Goal: Navigation & Orientation: Find specific page/section

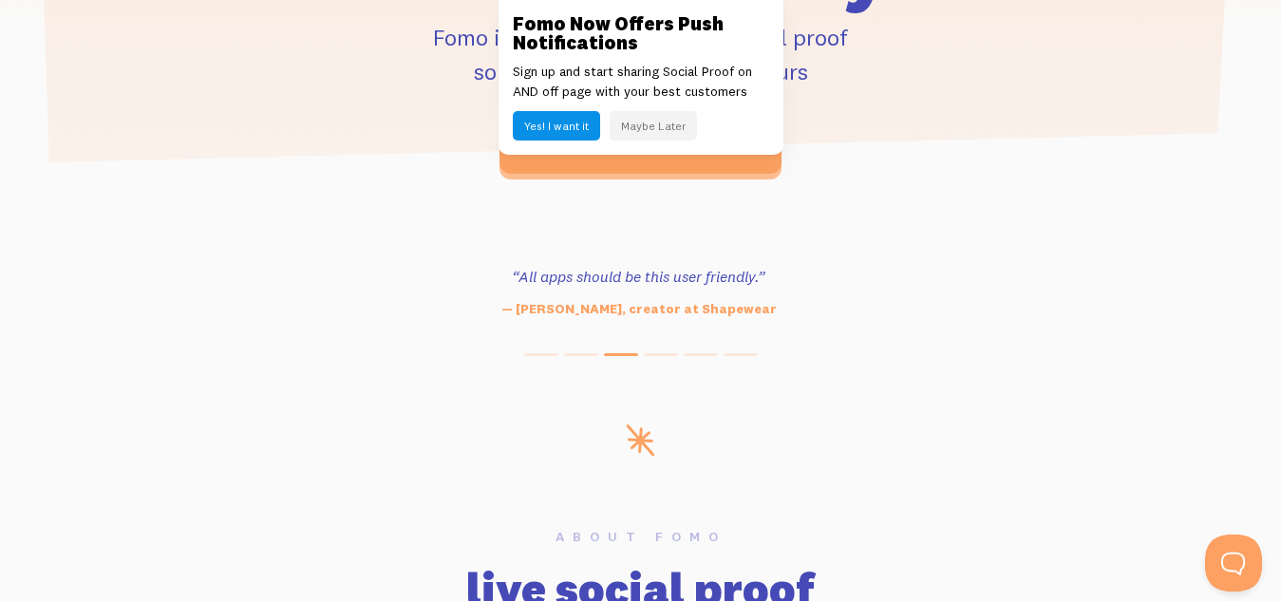
scroll to position [836, 0]
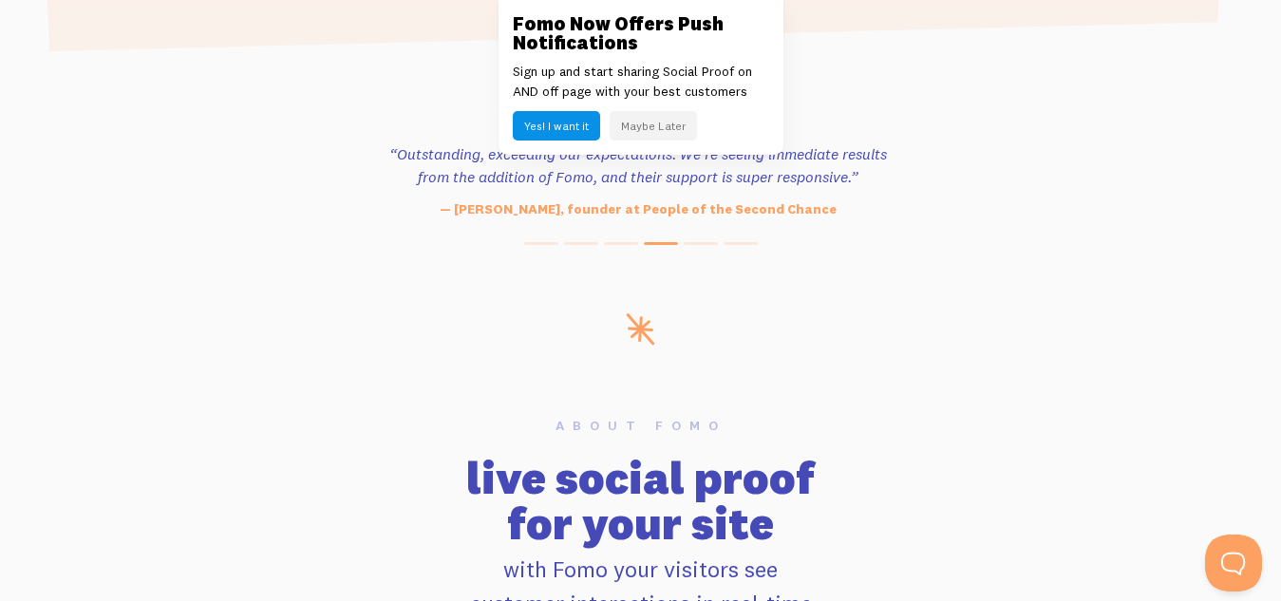
click at [517, 20] on h3 "Fomo Now Offers Push Notifications" at bounding box center [641, 33] width 256 height 38
click at [119, 23] on link at bounding box center [640, 300] width 1281 height 601
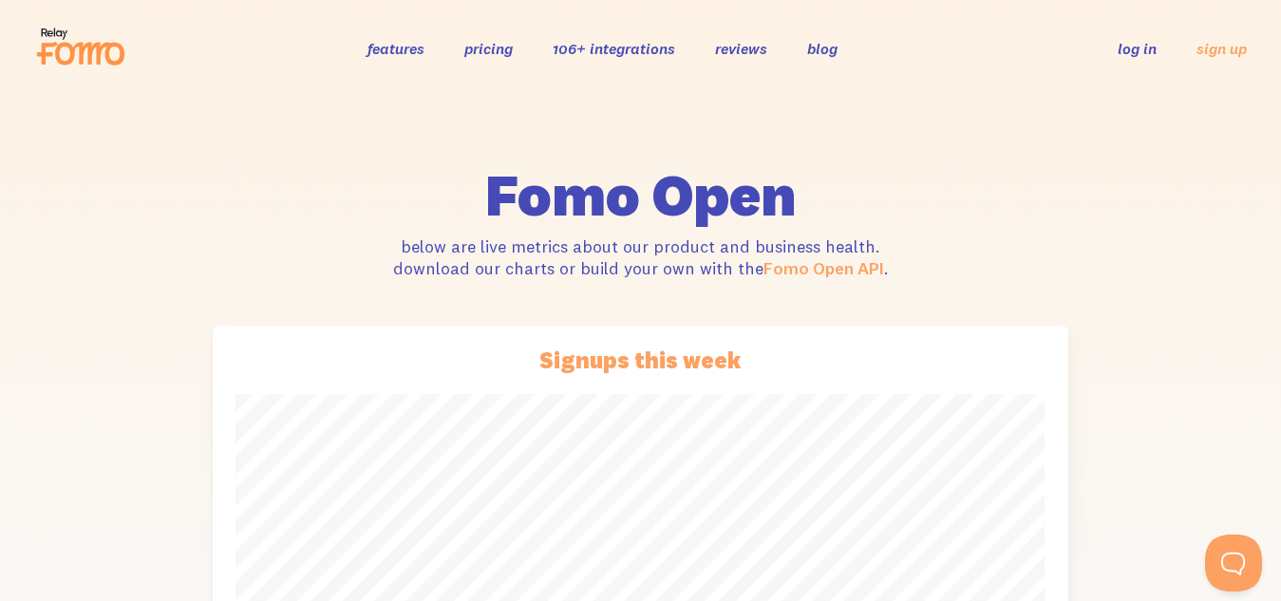
scroll to position [23, 0]
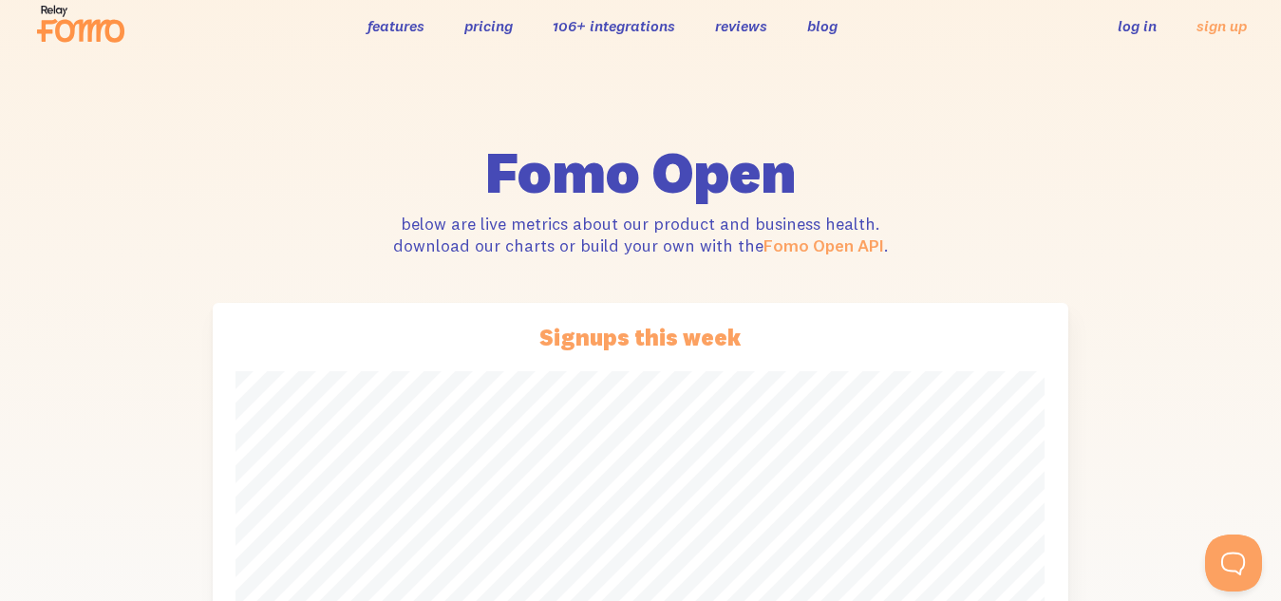
click at [63, 10] on icon at bounding box center [80, 23] width 93 height 47
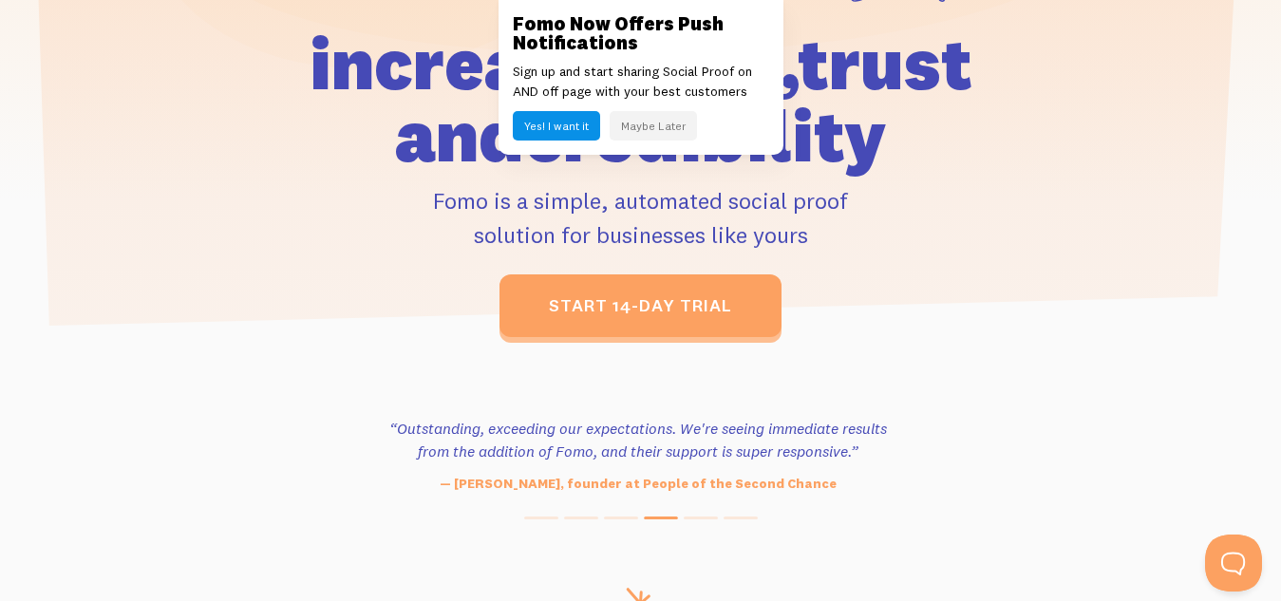
scroll to position [530, 0]
